Goal: Entertainment & Leisure: Consume media (video, audio)

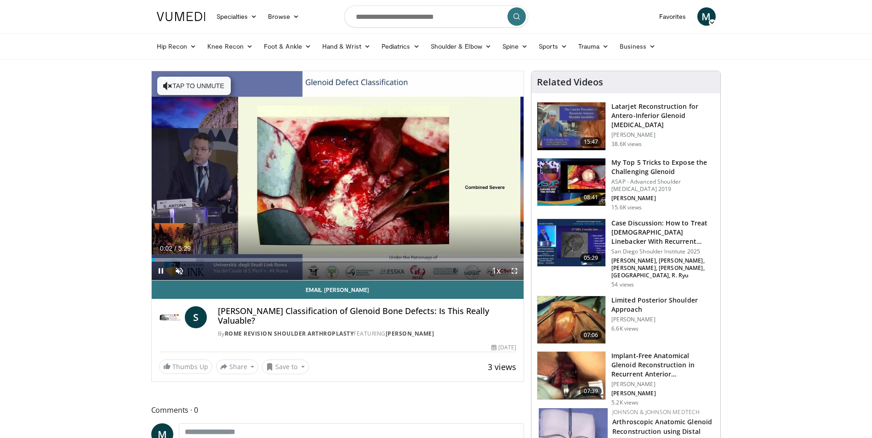
click at [509, 273] on span "Video Player" at bounding box center [514, 271] width 18 height 18
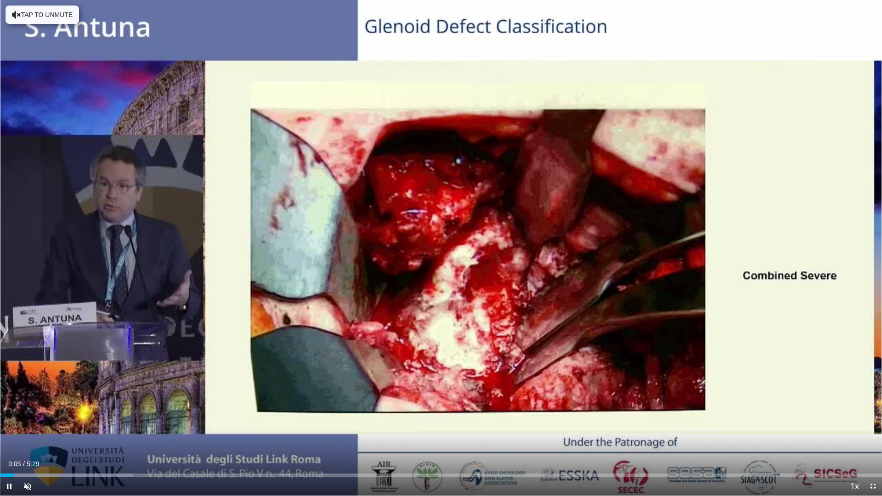
click at [4, 438] on video-js "**********" at bounding box center [441, 248] width 882 height 496
drag, startPoint x: 8, startPoint y: 490, endPoint x: 6, endPoint y: 484, distance: 6.3
click at [8, 438] on span "Video Player" at bounding box center [9, 486] width 18 height 18
click at [26, 438] on span "Video Player" at bounding box center [27, 486] width 18 height 18
click at [8, 438] on span "Video Player" at bounding box center [9, 486] width 18 height 18
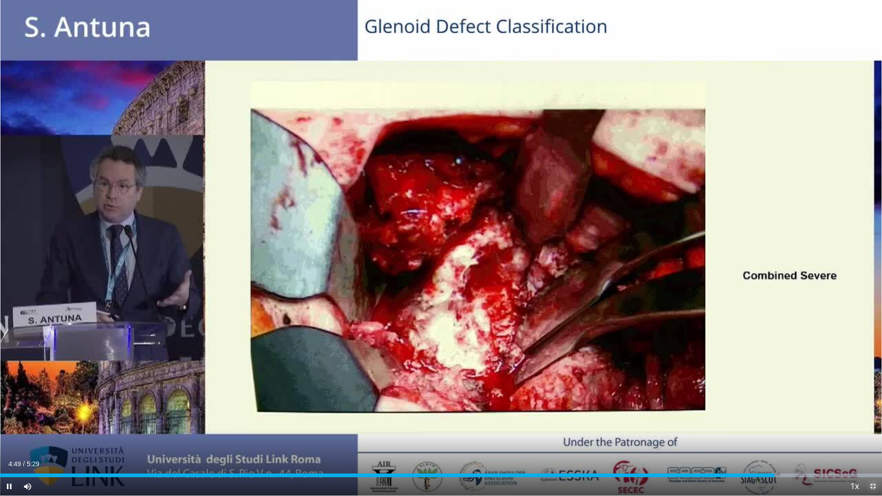
click at [871, 438] on span "Video Player" at bounding box center [873, 486] width 18 height 18
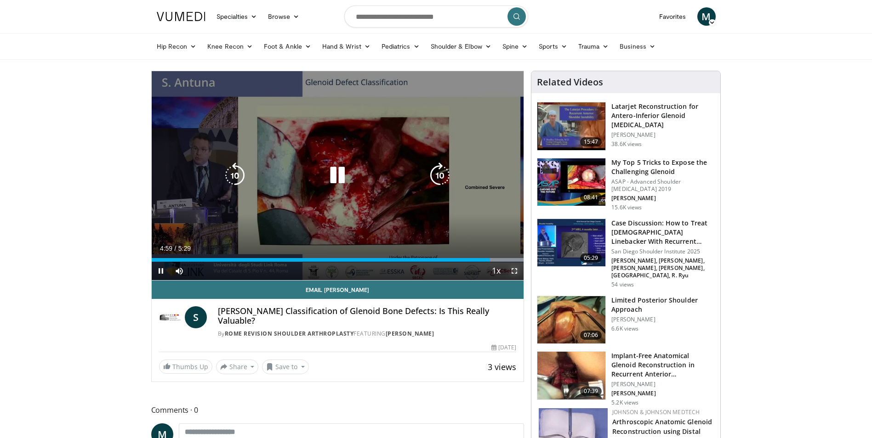
drag, startPoint x: 512, startPoint y: 272, endPoint x: 514, endPoint y: 306, distance: 34.1
click at [512, 272] on span "Video Player" at bounding box center [514, 271] width 18 height 18
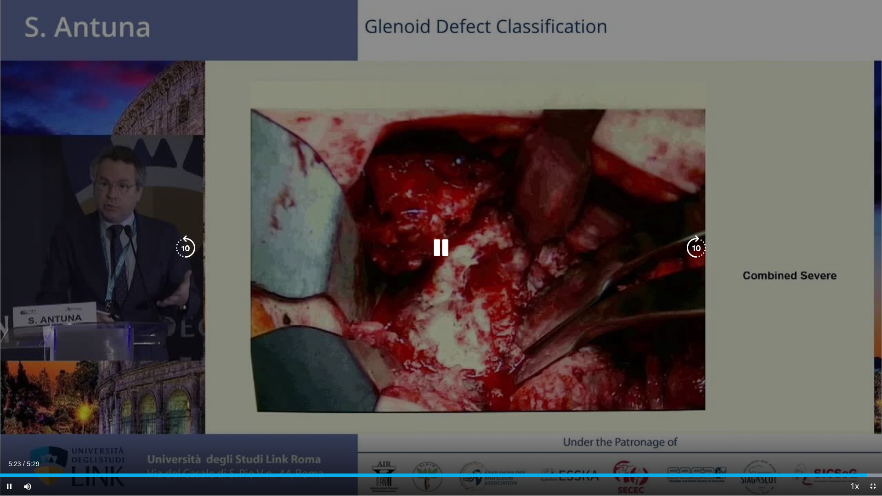
click at [437, 253] on icon "Video Player" at bounding box center [441, 248] width 26 height 26
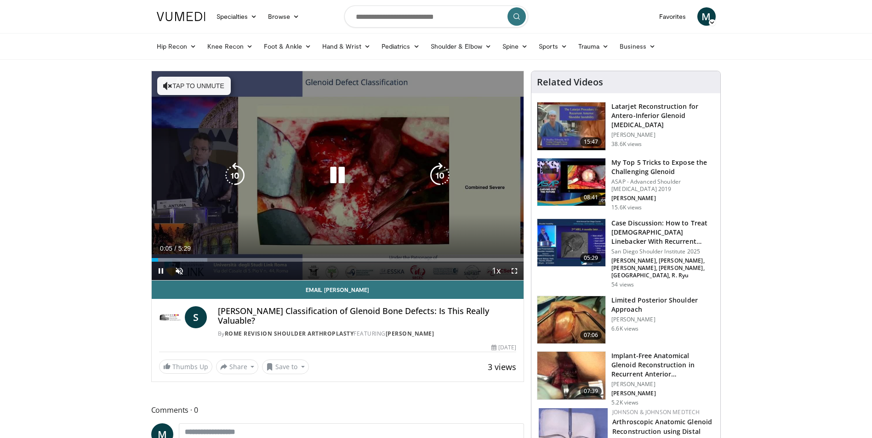
drag, startPoint x: 307, startPoint y: 227, endPoint x: 307, endPoint y: 221, distance: 7.0
click at [308, 222] on div "10 seconds Tap to unmute" at bounding box center [338, 175] width 372 height 209
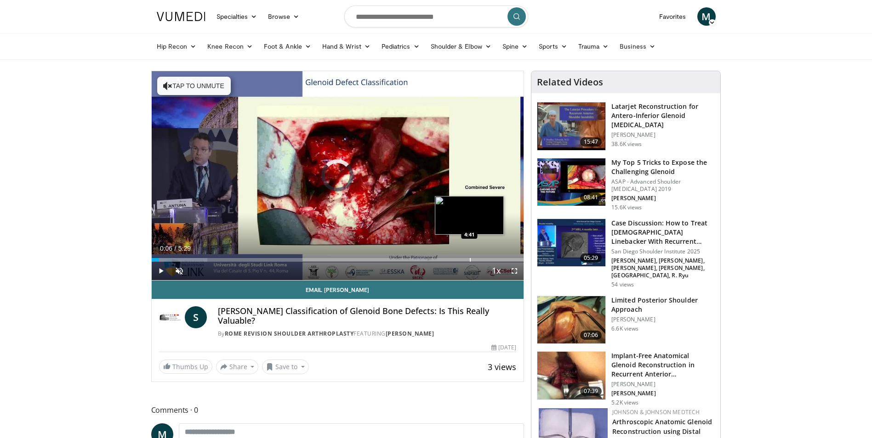
click at [470, 259] on div "Progress Bar" at bounding box center [470, 260] width 1 height 4
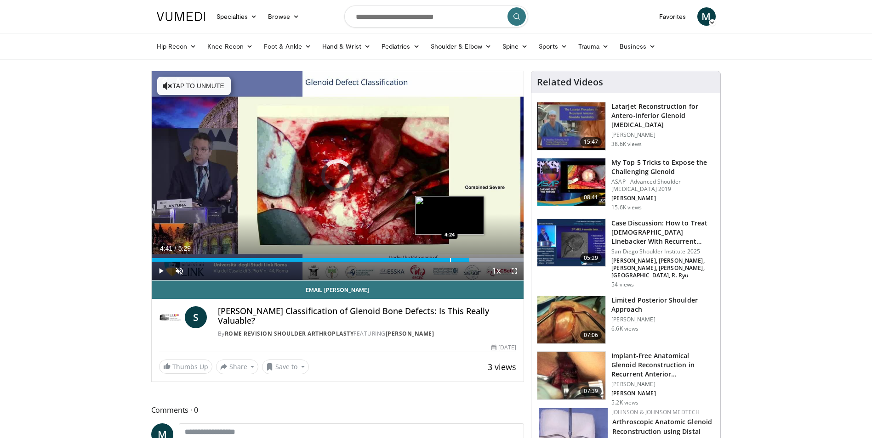
click at [450, 261] on div "Progress Bar" at bounding box center [450, 260] width 1 height 4
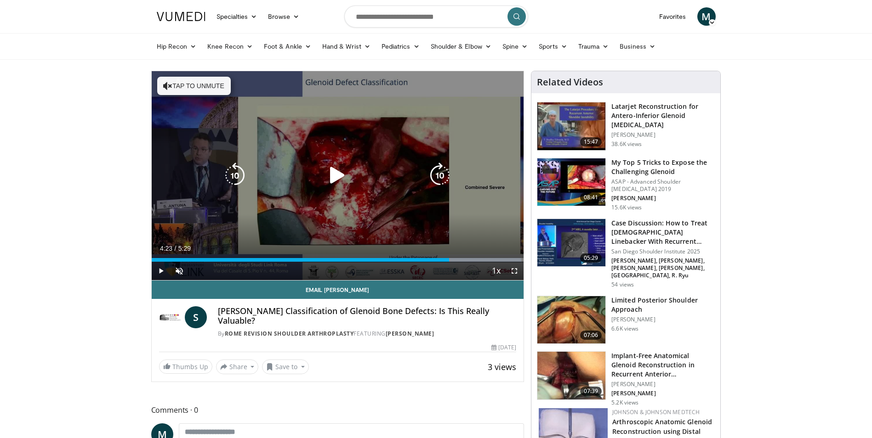
click at [409, 198] on div "10 seconds Tap to unmute" at bounding box center [338, 175] width 372 height 209
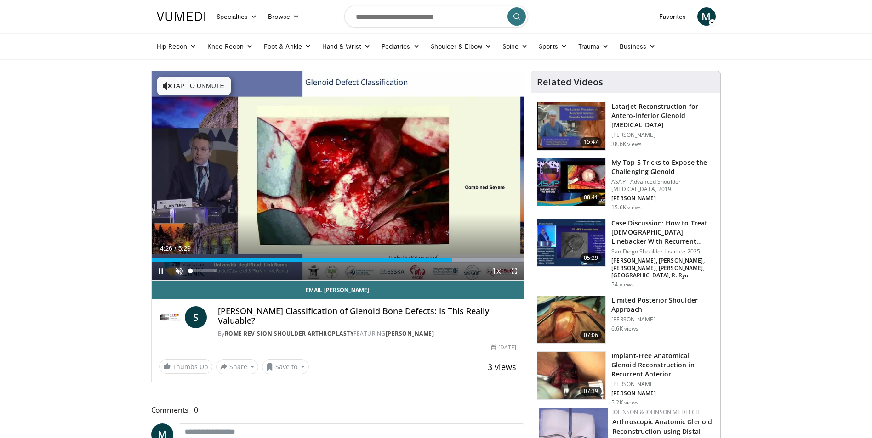
click at [180, 271] on span "Video Player" at bounding box center [179, 271] width 18 height 18
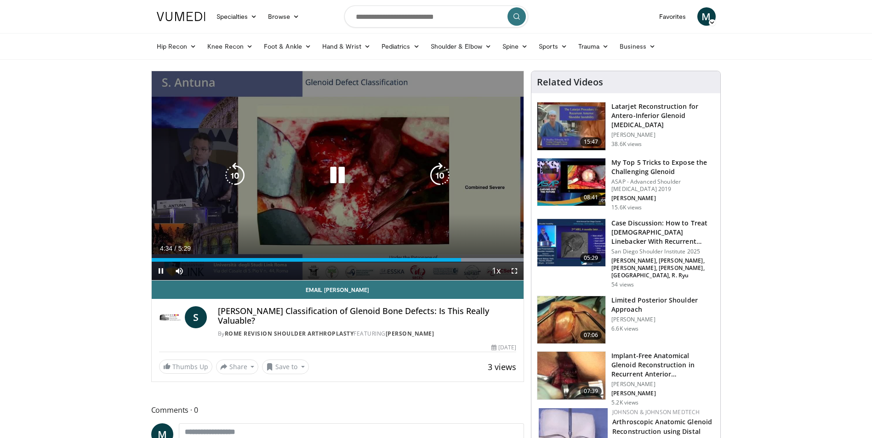
click at [329, 170] on icon "Video Player" at bounding box center [337, 176] width 26 height 26
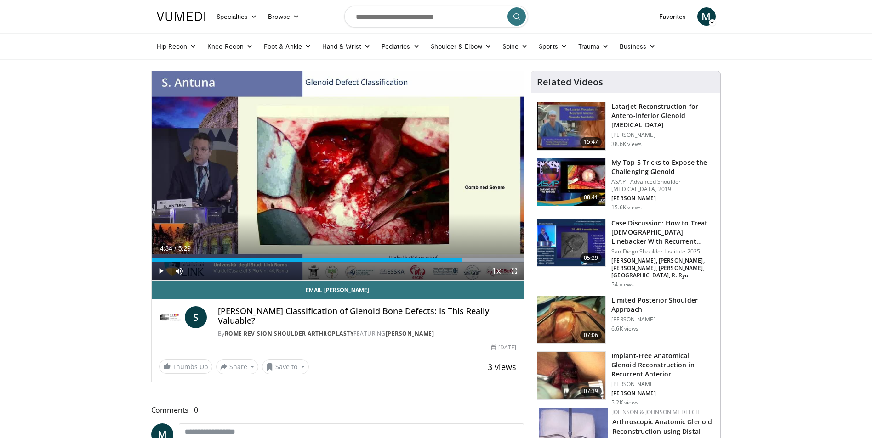
click at [515, 273] on span "Video Player" at bounding box center [514, 271] width 18 height 18
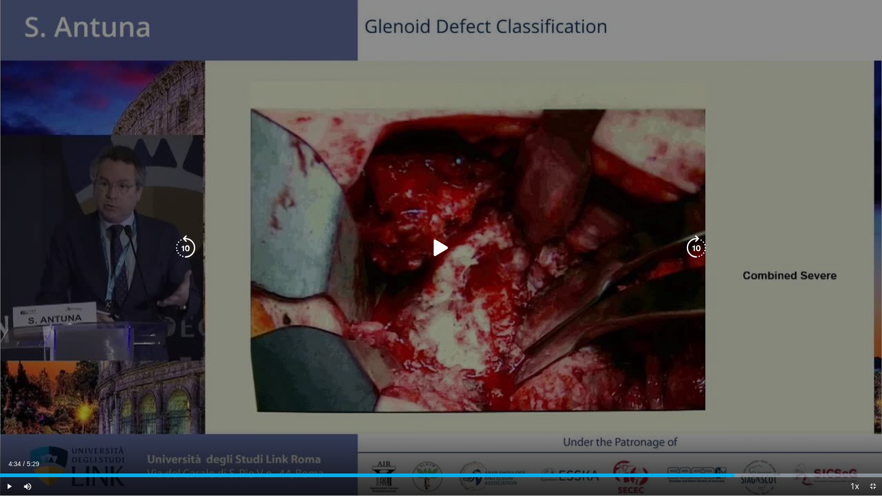
click at [449, 245] on icon "Video Player" at bounding box center [441, 248] width 26 height 26
click at [581, 216] on div "10 seconds Tap to unmute" at bounding box center [441, 248] width 882 height 496
click at [564, 221] on div "10 seconds Tap to unmute" at bounding box center [441, 248] width 882 height 496
click at [449, 238] on icon "Video Player" at bounding box center [441, 248] width 26 height 26
click at [444, 246] on icon "Video Player" at bounding box center [441, 248] width 26 height 26
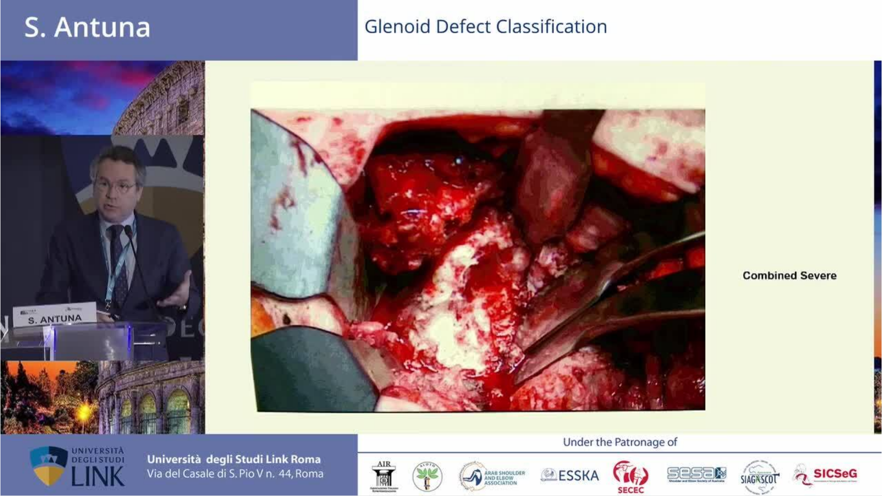
click at [443, 240] on div "10 seconds Tap to unmute" at bounding box center [441, 248] width 882 height 496
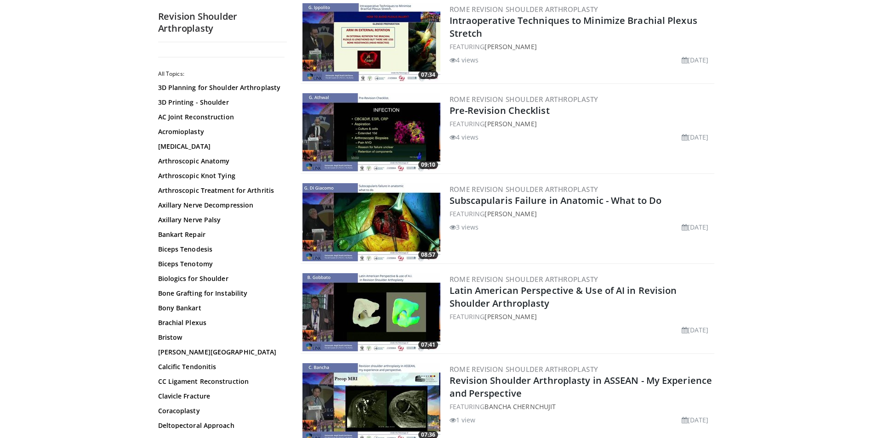
scroll to position [551, 0]
drag, startPoint x: 505, startPoint y: 112, endPoint x: 787, endPoint y: 100, distance: 282.9
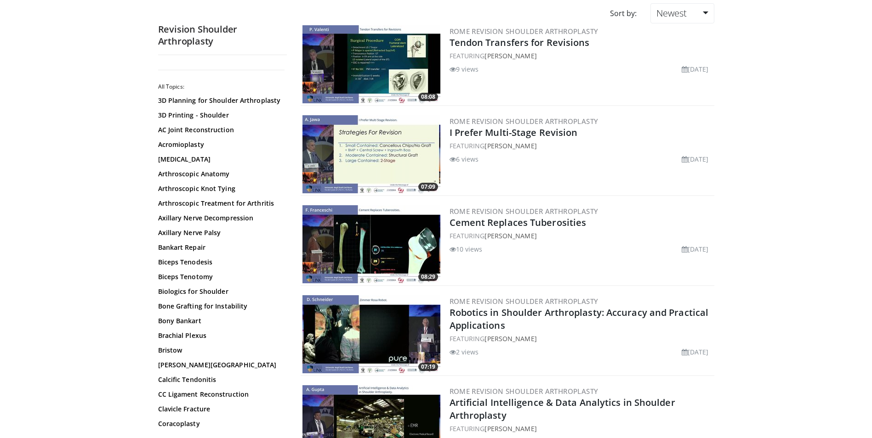
scroll to position [0, 0]
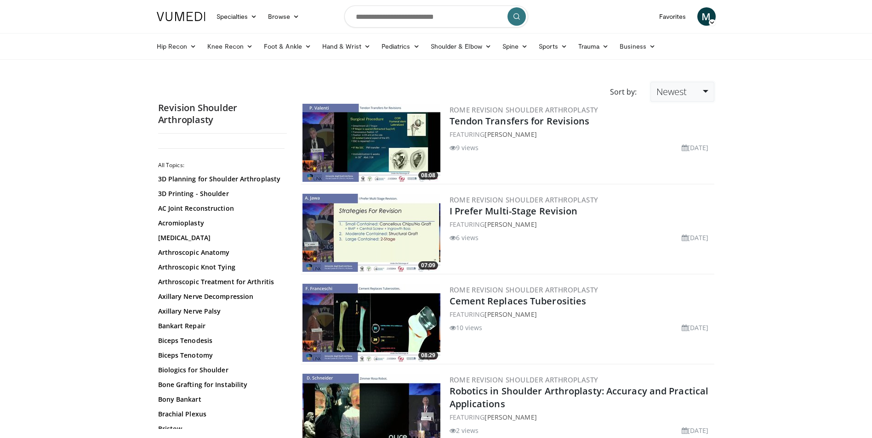
click at [672, 87] on span "Newest" at bounding box center [671, 91] width 30 height 12
click at [694, 113] on link "Relevance" at bounding box center [687, 114] width 73 height 15
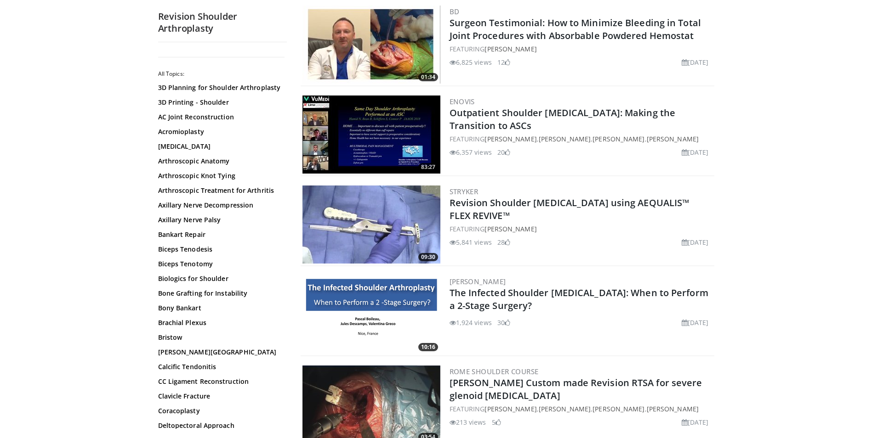
scroll to position [781, 0]
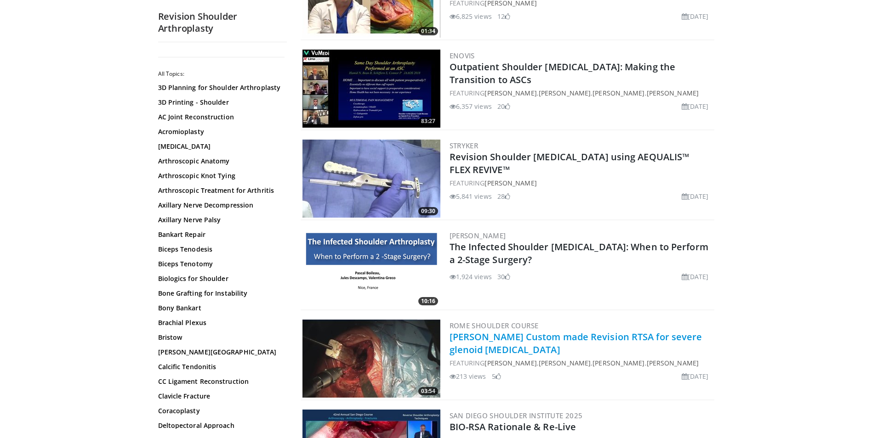
click at [590, 337] on link "[PERSON_NAME] Custom made Revision RTSA for severe glenoid [MEDICAL_DATA]" at bounding box center [575, 343] width 253 height 25
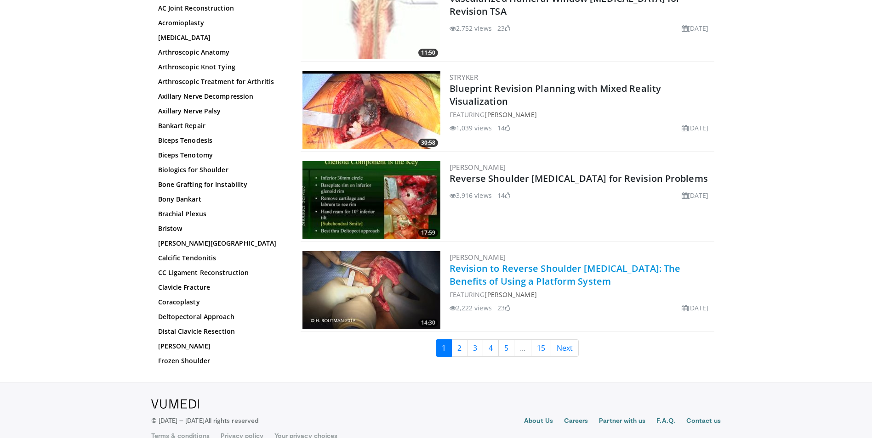
scroll to position [2022, 0]
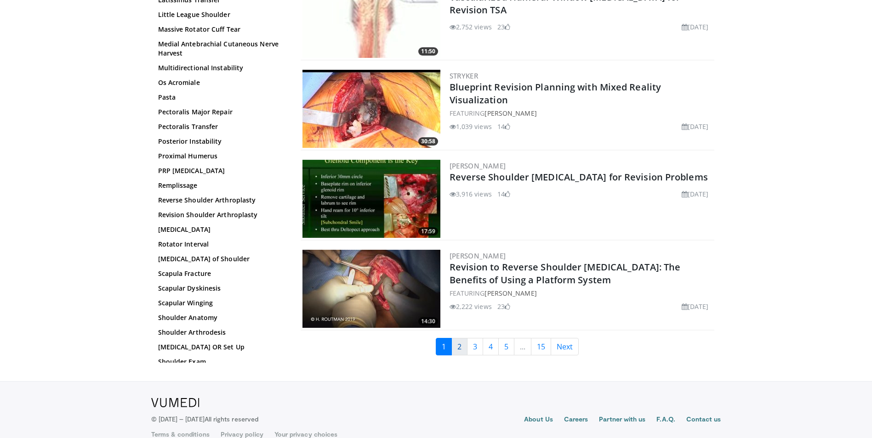
click at [465, 350] on link "2" at bounding box center [459, 346] width 16 height 17
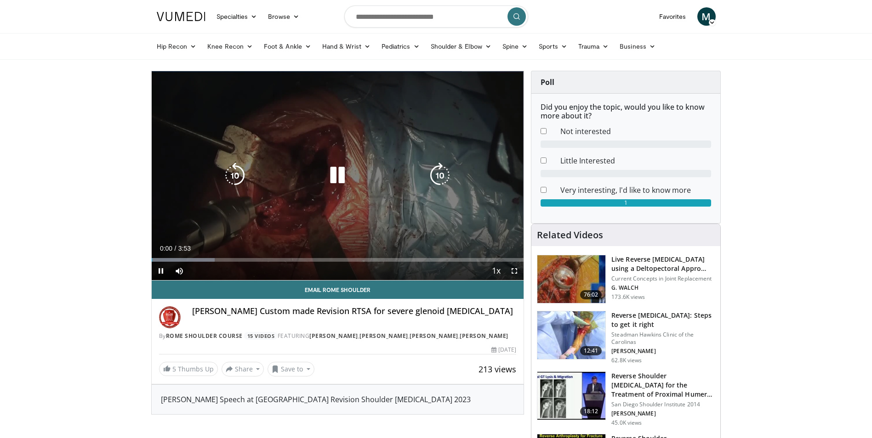
click at [338, 174] on icon "Video Player" at bounding box center [337, 176] width 26 height 26
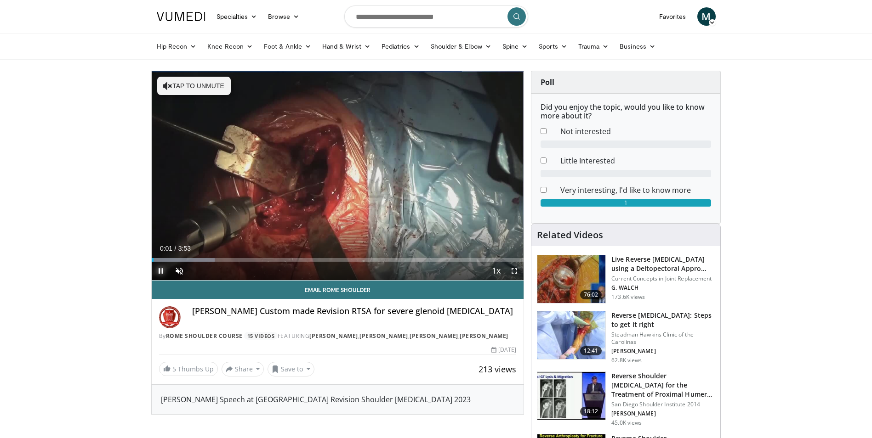
click at [158, 271] on span "Video Player" at bounding box center [161, 271] width 18 height 18
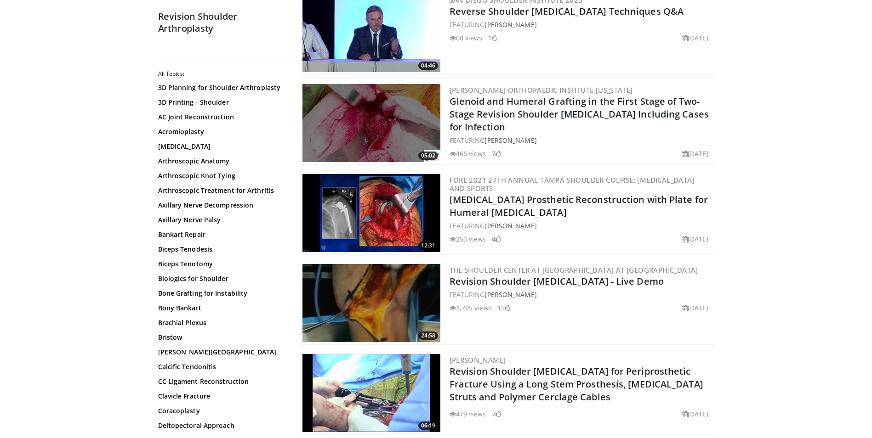
scroll to position [1011, 0]
